Goal: Navigation & Orientation: Find specific page/section

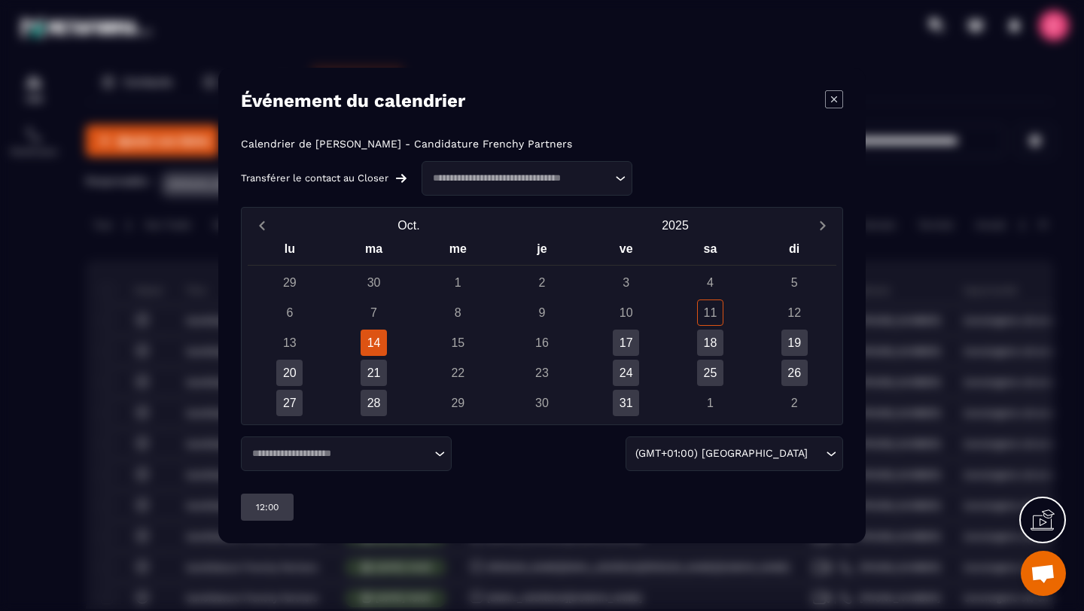
click at [20, 328] on div "Modal window" at bounding box center [542, 305] width 1084 height 611
click at [836, 101] on icon "Modal window" at bounding box center [834, 99] width 18 height 18
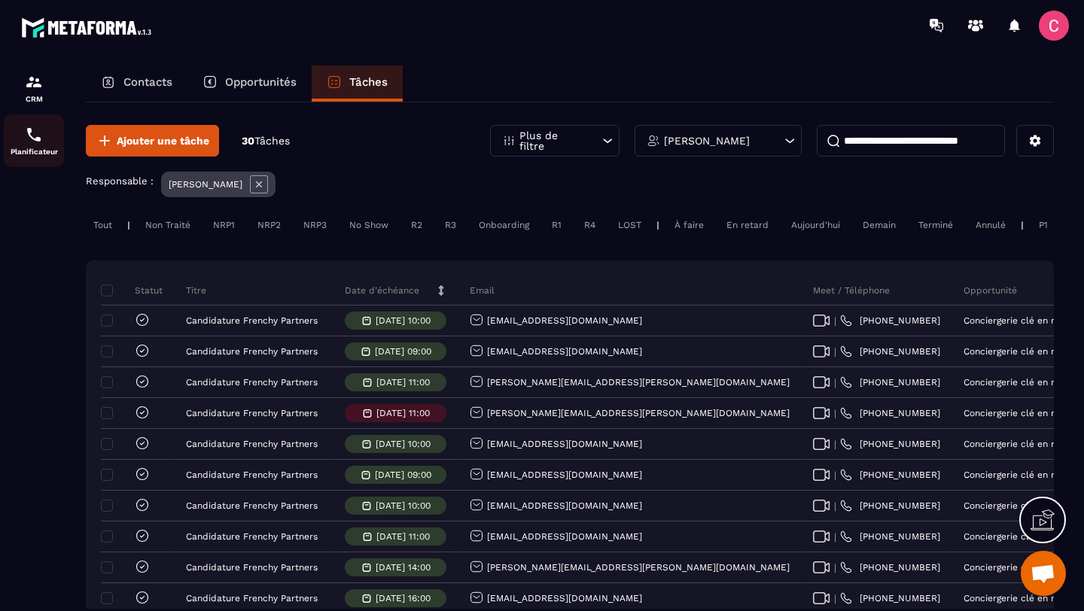
click at [42, 147] on div "Planificateur" at bounding box center [34, 141] width 60 height 30
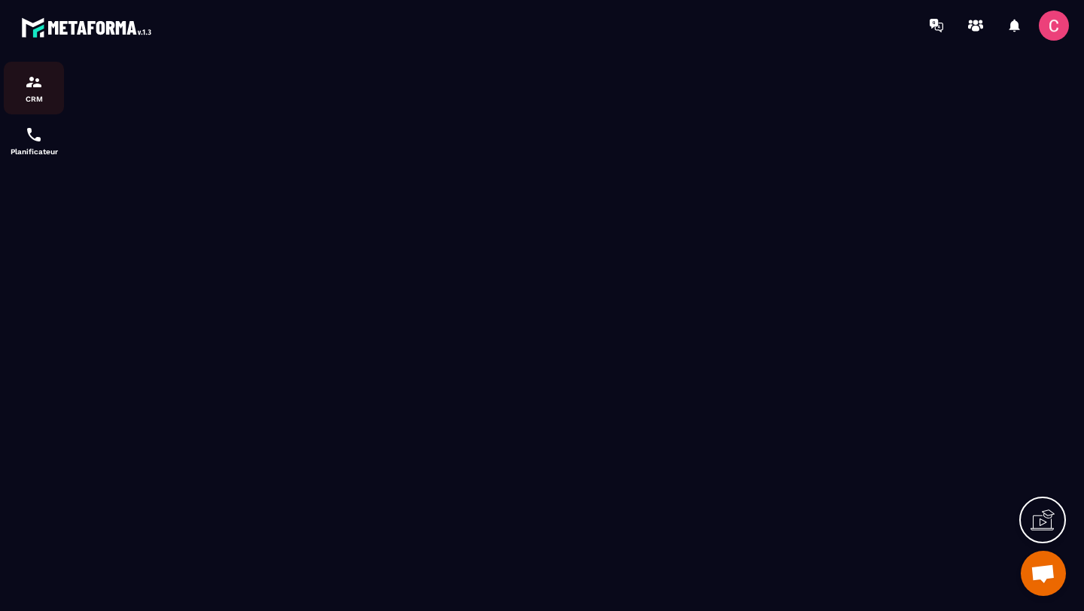
click at [23, 83] on div "CRM" at bounding box center [34, 88] width 60 height 30
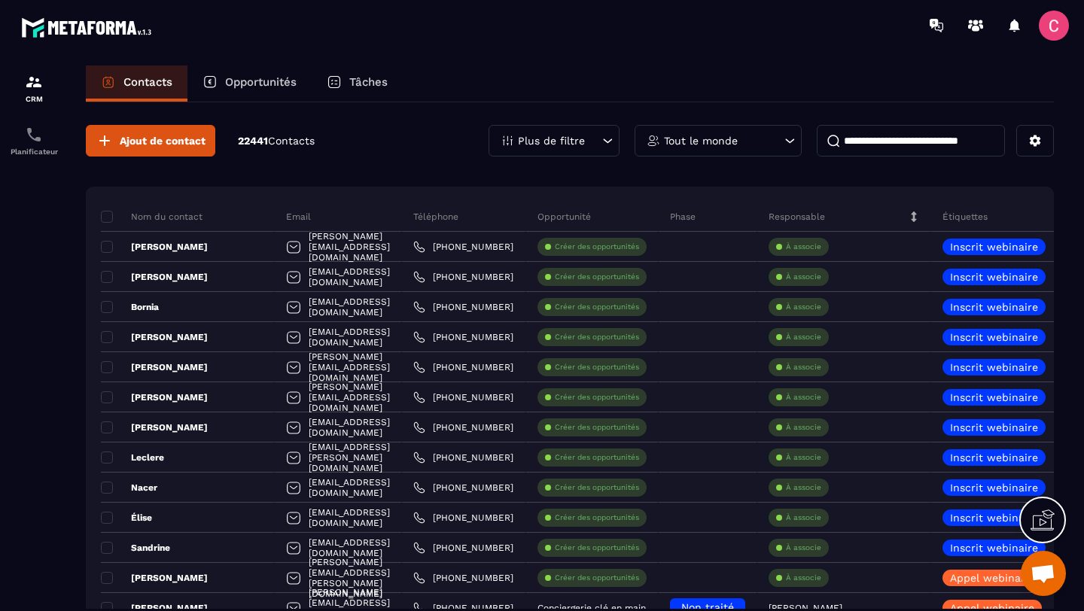
click at [355, 88] on p "Tâches" at bounding box center [368, 82] width 38 height 14
